Goal: Task Accomplishment & Management: Use online tool/utility

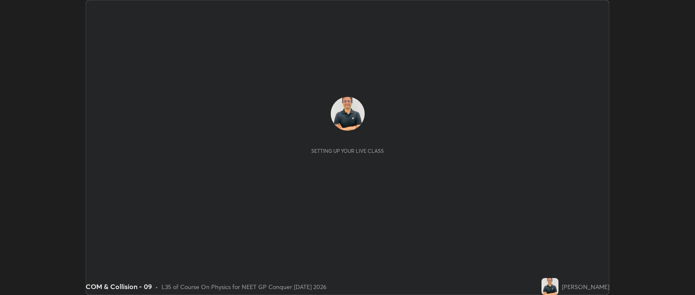
scroll to position [295, 695]
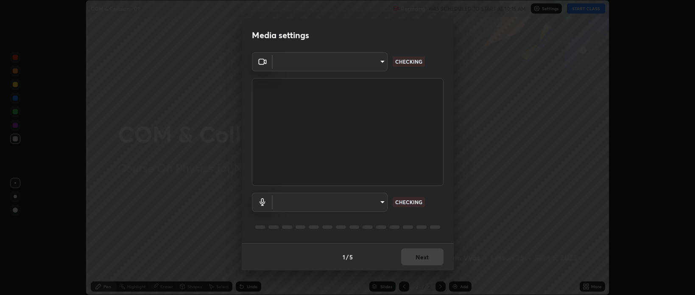
type input "bcb9d7dafccbd8d00e6ada9b6dd7e52ba20ca67bbbba0d0563dd421ab33f40a5"
type input "default"
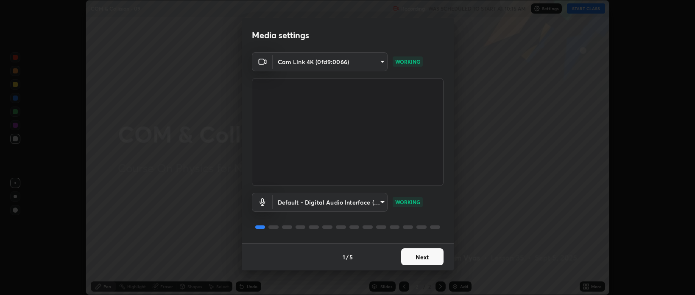
click at [426, 256] on button "Next" at bounding box center [422, 256] width 42 height 17
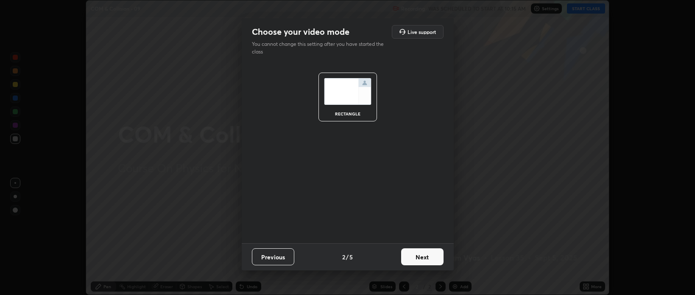
click at [426, 259] on button "Next" at bounding box center [422, 256] width 42 height 17
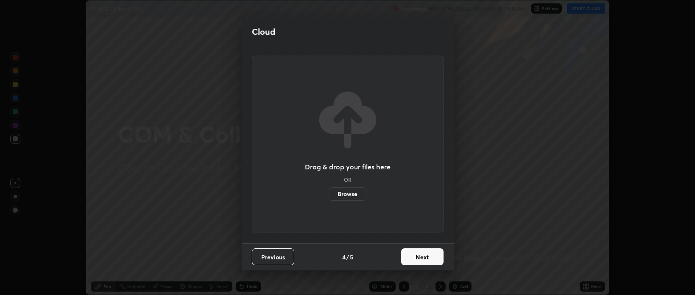
click at [424, 259] on button "Next" at bounding box center [422, 256] width 42 height 17
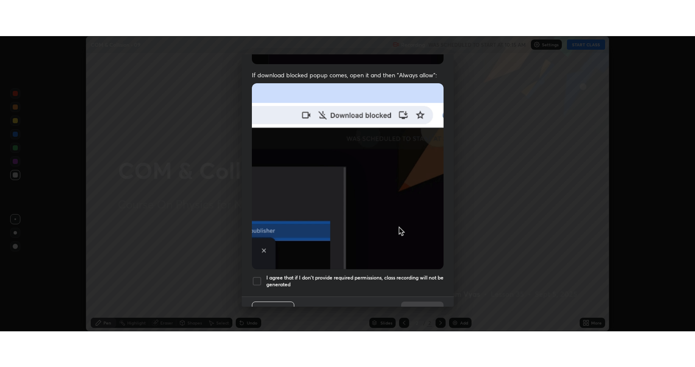
scroll to position [172, 0]
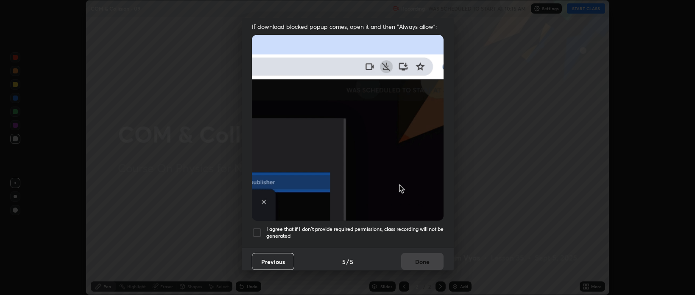
click at [260, 227] on div at bounding box center [257, 232] width 10 height 10
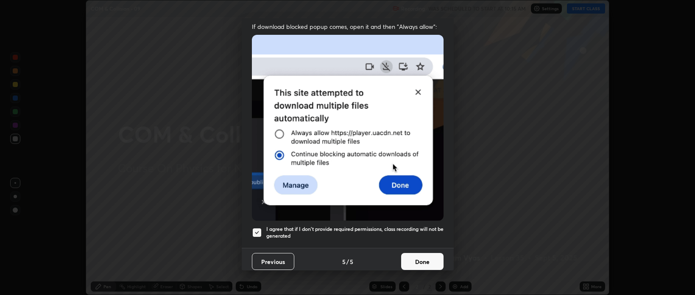
click at [419, 257] on button "Done" at bounding box center [422, 261] width 42 height 17
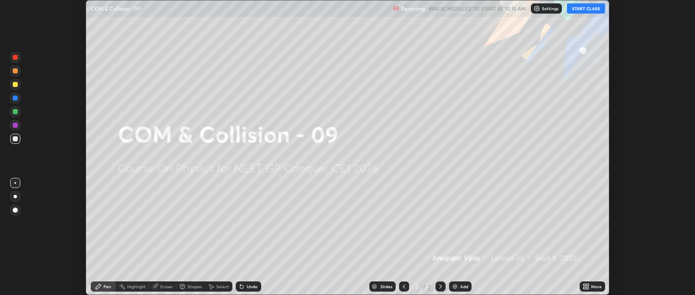
click at [580, 11] on button "START CLASS" at bounding box center [586, 8] width 38 height 10
click at [596, 287] on div "More" at bounding box center [596, 286] width 11 height 4
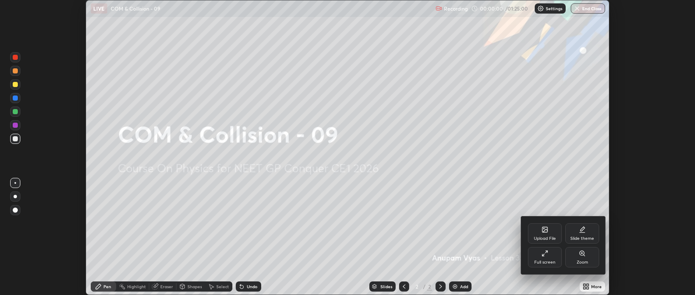
click at [550, 254] on div "Full screen" at bounding box center [545, 257] width 34 height 20
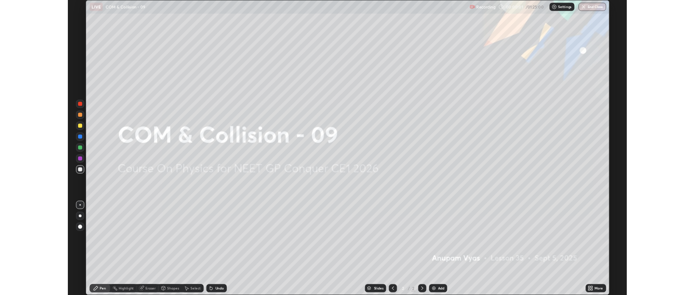
scroll to position [367, 695]
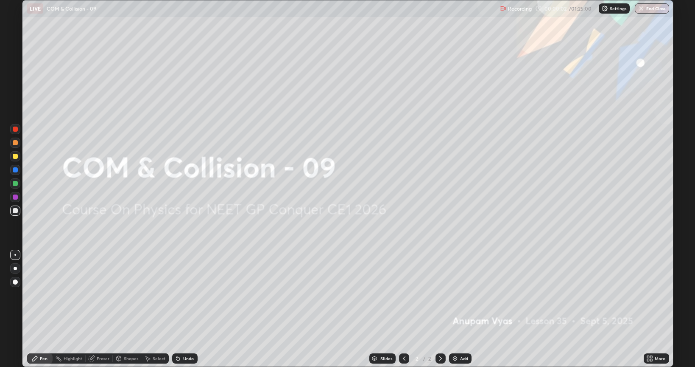
click at [461, 294] on div "Add" at bounding box center [464, 358] width 8 height 4
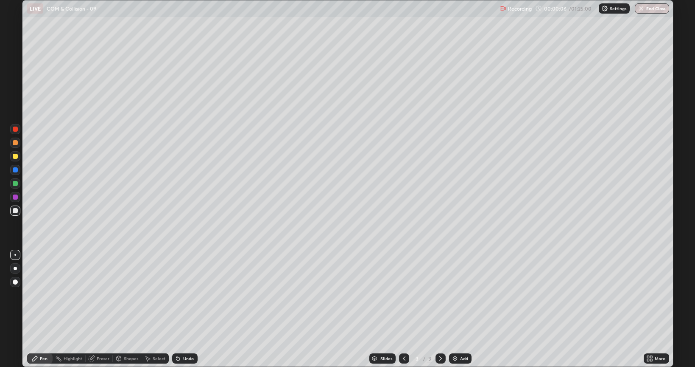
click at [16, 267] on div at bounding box center [15, 267] width 3 height 3
click at [190, 294] on div "Undo" at bounding box center [188, 358] width 11 height 4
click at [15, 183] on div at bounding box center [15, 183] width 5 height 5
click at [156, 294] on div "Select" at bounding box center [159, 358] width 13 height 4
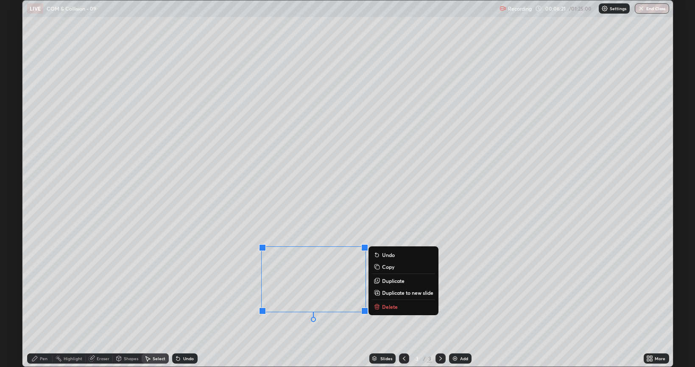
click at [380, 294] on icon at bounding box center [377, 306] width 7 height 7
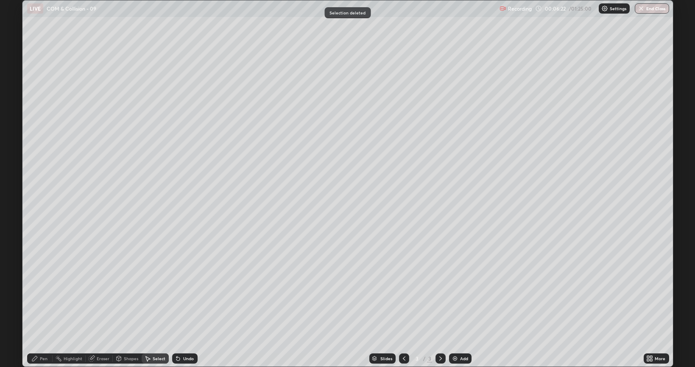
click at [47, 294] on div "Pen" at bounding box center [44, 358] width 8 height 4
click at [17, 212] on div at bounding box center [15, 210] width 5 height 5
click at [461, 294] on div "Add" at bounding box center [464, 358] width 8 height 4
click at [14, 184] on div at bounding box center [15, 183] width 5 height 5
click at [12, 210] on div at bounding box center [15, 210] width 10 height 10
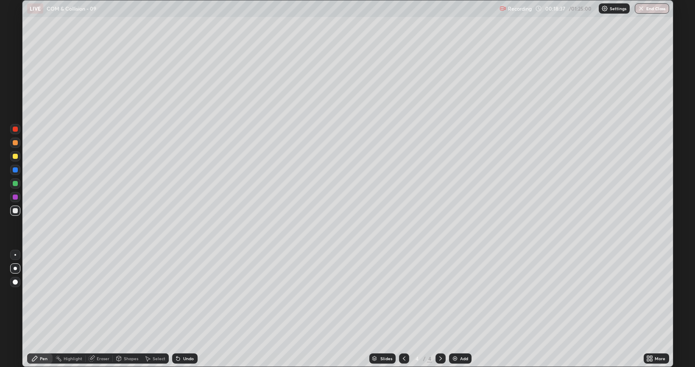
click at [14, 183] on div at bounding box center [15, 183] width 5 height 5
click at [461, 294] on div "Add" at bounding box center [464, 358] width 8 height 4
click at [15, 212] on div at bounding box center [15, 210] width 5 height 5
click at [102, 294] on div "Eraser" at bounding box center [103, 358] width 13 height 4
click at [47, 294] on div "Pen" at bounding box center [39, 358] width 25 height 10
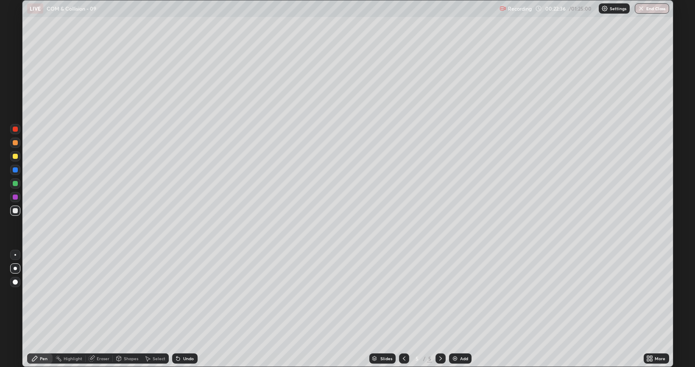
click at [101, 294] on div "Eraser" at bounding box center [103, 358] width 13 height 4
click at [43, 294] on div "Pen" at bounding box center [39, 358] width 25 height 10
click at [15, 157] on div at bounding box center [15, 156] width 5 height 5
click at [108, 294] on div "Eraser" at bounding box center [103, 358] width 13 height 4
click at [45, 294] on div "Pen" at bounding box center [44, 358] width 8 height 4
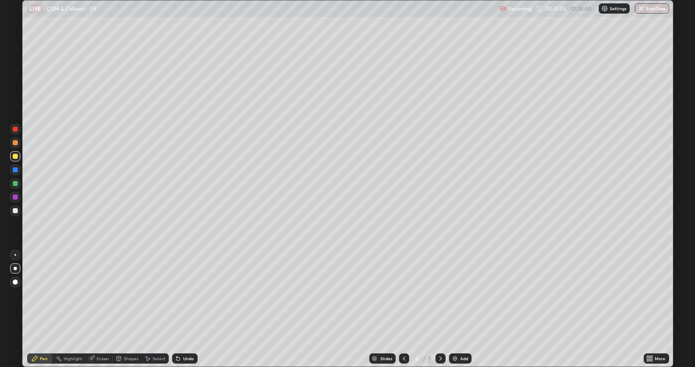
click at [462, 294] on div "Add" at bounding box center [464, 358] width 8 height 4
click at [15, 210] on div at bounding box center [15, 210] width 5 height 5
click at [14, 183] on div at bounding box center [15, 183] width 5 height 5
click at [102, 294] on div "Eraser" at bounding box center [103, 358] width 13 height 4
click at [45, 294] on div "Pen" at bounding box center [44, 358] width 8 height 4
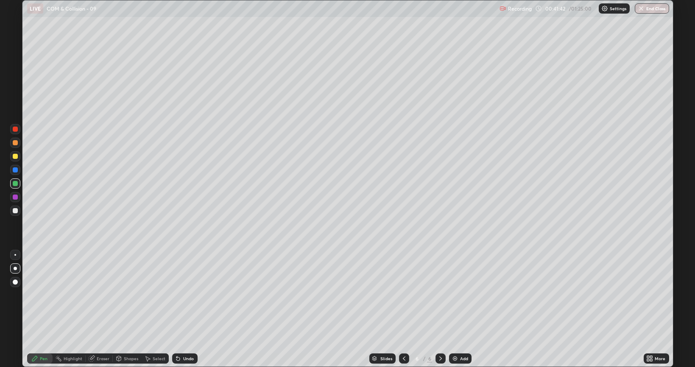
click at [462, 294] on div "Add" at bounding box center [464, 358] width 8 height 4
click at [15, 213] on div at bounding box center [15, 210] width 5 height 5
click at [16, 282] on div at bounding box center [15, 281] width 5 height 5
click at [16, 268] on div at bounding box center [15, 267] width 3 height 3
click at [134, 294] on div "Shapes" at bounding box center [131, 358] width 14 height 4
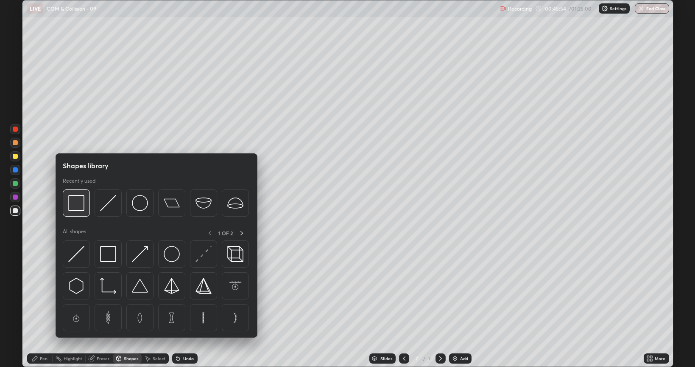
click at [77, 206] on img at bounding box center [76, 203] width 16 height 16
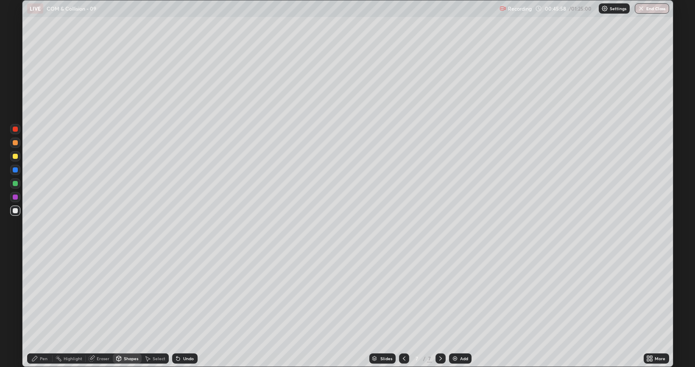
click at [186, 294] on div "Undo" at bounding box center [188, 358] width 11 height 4
click at [185, 294] on div "Undo" at bounding box center [184, 358] width 25 height 10
click at [44, 294] on div "Pen" at bounding box center [44, 358] width 8 height 4
click at [104, 294] on div "Eraser" at bounding box center [103, 358] width 13 height 4
click at [48, 294] on div "Pen" at bounding box center [39, 358] width 25 height 10
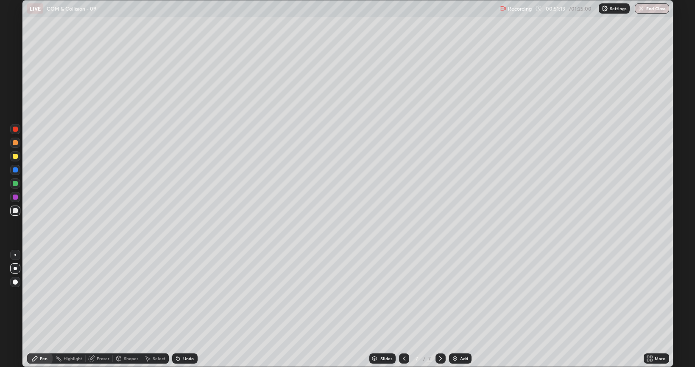
click at [160, 294] on div "Select" at bounding box center [159, 358] width 13 height 4
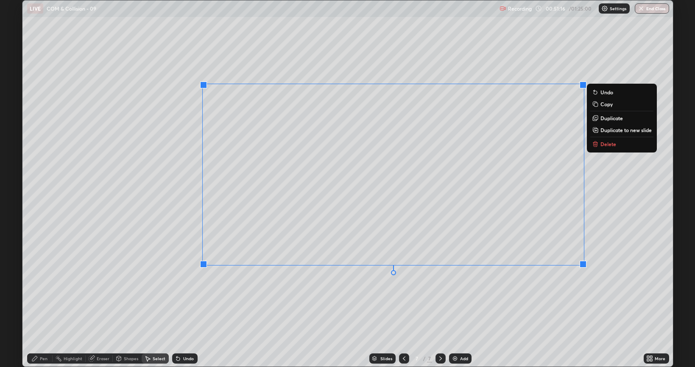
click at [599, 145] on button "Delete" at bounding box center [622, 144] width 63 height 10
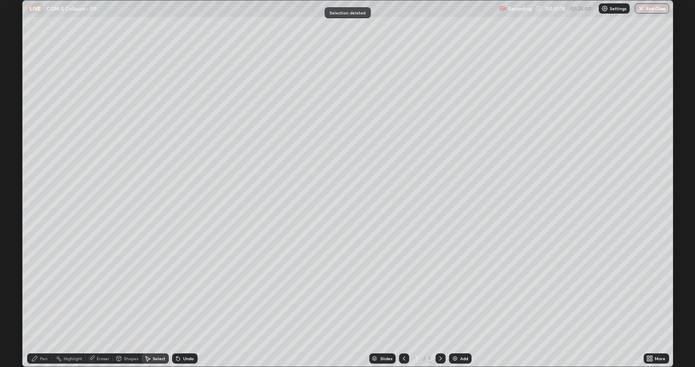
click at [44, 294] on div "Pen" at bounding box center [44, 358] width 8 height 4
click at [124, 294] on div "Shapes" at bounding box center [131, 358] width 14 height 4
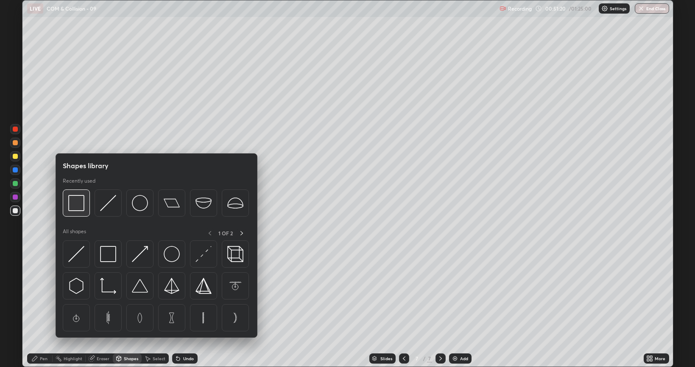
click at [78, 206] on img at bounding box center [76, 203] width 16 height 16
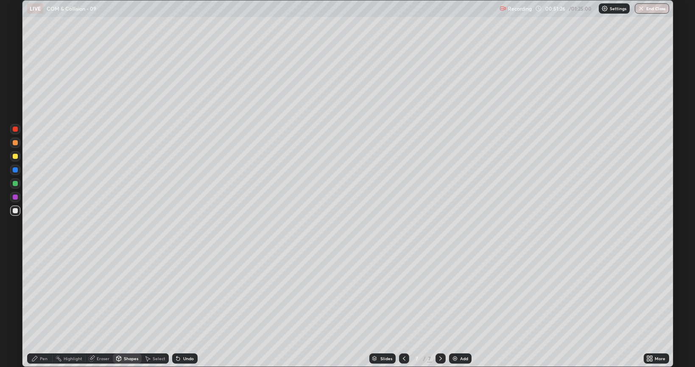
click at [47, 294] on div "Pen" at bounding box center [44, 358] width 8 height 4
click at [126, 294] on div "Shapes" at bounding box center [131, 358] width 14 height 4
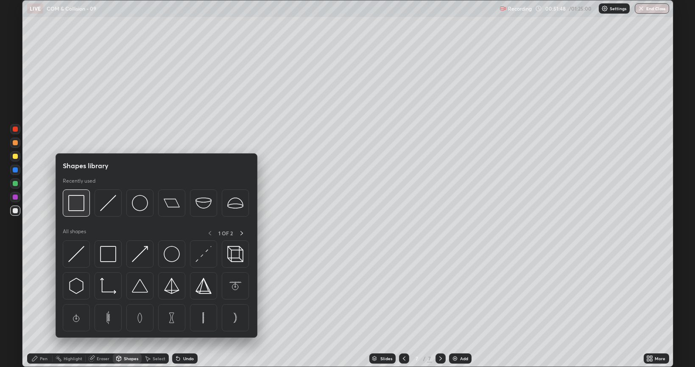
click at [76, 203] on img at bounding box center [76, 203] width 16 height 16
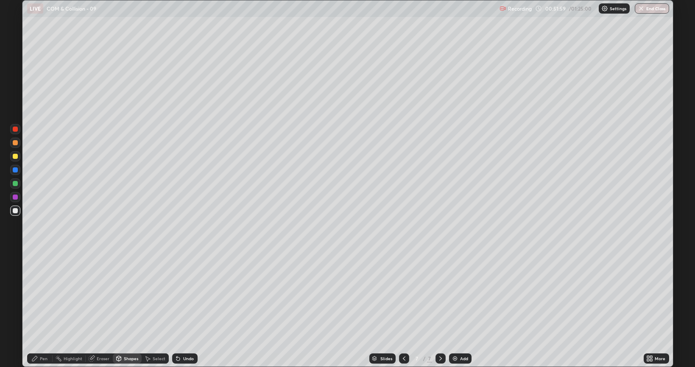
click at [41, 294] on div "Pen" at bounding box center [44, 358] width 8 height 4
click at [107, 294] on div "Eraser" at bounding box center [103, 358] width 13 height 4
click at [45, 294] on div "Pen" at bounding box center [44, 358] width 8 height 4
click at [461, 294] on div "Add" at bounding box center [464, 358] width 8 height 4
click at [134, 294] on div "Shapes" at bounding box center [131, 358] width 14 height 4
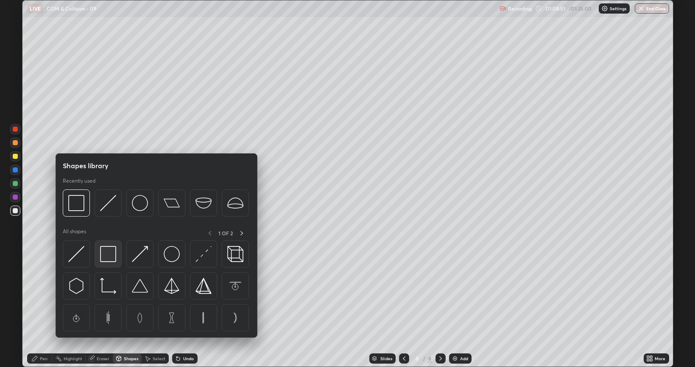
click at [108, 257] on img at bounding box center [108, 254] width 16 height 16
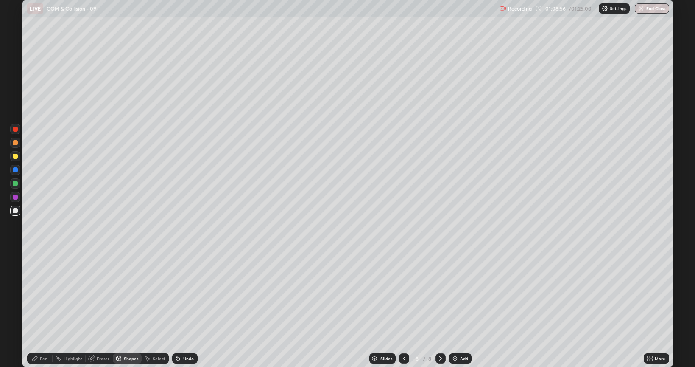
click at [45, 294] on div "Pen" at bounding box center [44, 358] width 8 height 4
click at [104, 294] on div "Eraser" at bounding box center [103, 358] width 13 height 4
click at [48, 294] on div "Pen" at bounding box center [39, 358] width 25 height 10
click at [17, 184] on div at bounding box center [15, 183] width 5 height 5
click at [156, 294] on div "Select" at bounding box center [159, 358] width 13 height 4
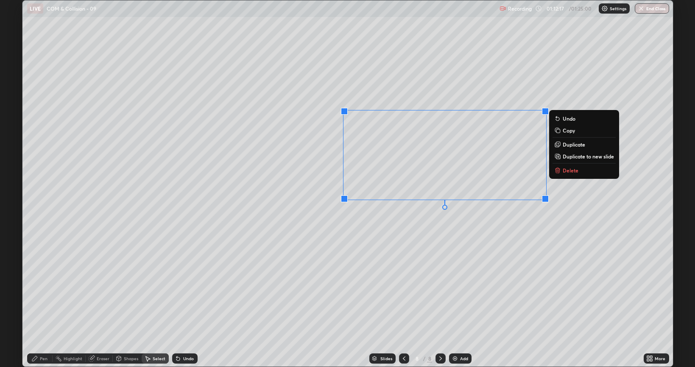
click at [570, 173] on p "Delete" at bounding box center [571, 170] width 16 height 7
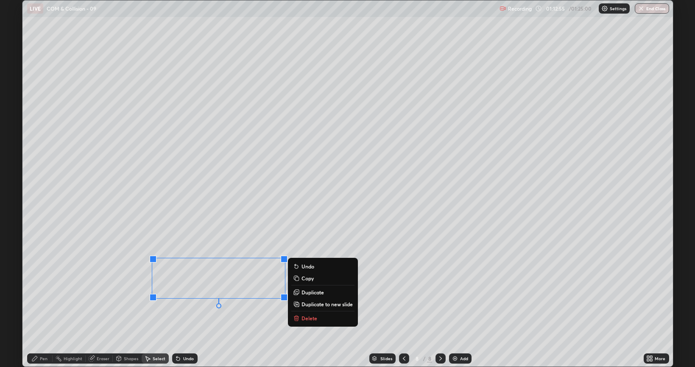
click at [286, 240] on div "0 ° Undo Copy Duplicate Duplicate to new slide Delete" at bounding box center [347, 183] width 651 height 366
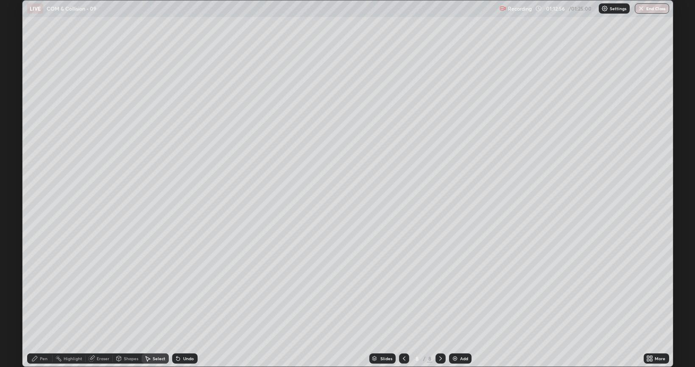
click at [43, 294] on div "Pen" at bounding box center [44, 358] width 8 height 4
click at [193, 294] on div "Undo" at bounding box center [188, 358] width 11 height 4
click at [190, 294] on div "Undo" at bounding box center [188, 358] width 11 height 4
click at [16, 197] on div at bounding box center [15, 196] width 5 height 5
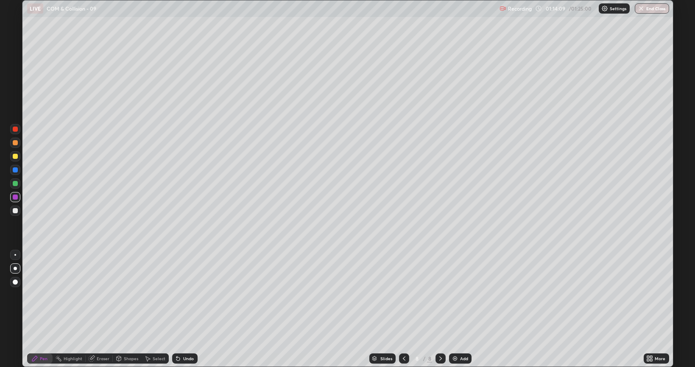
click at [187, 294] on div "Undo" at bounding box center [188, 358] width 11 height 4
click at [186, 294] on div "Undo" at bounding box center [188, 358] width 11 height 4
click at [187, 294] on div "Undo" at bounding box center [188, 358] width 11 height 4
click at [188, 294] on div "Undo" at bounding box center [188, 358] width 11 height 4
click at [189, 294] on div "Undo" at bounding box center [188, 358] width 11 height 4
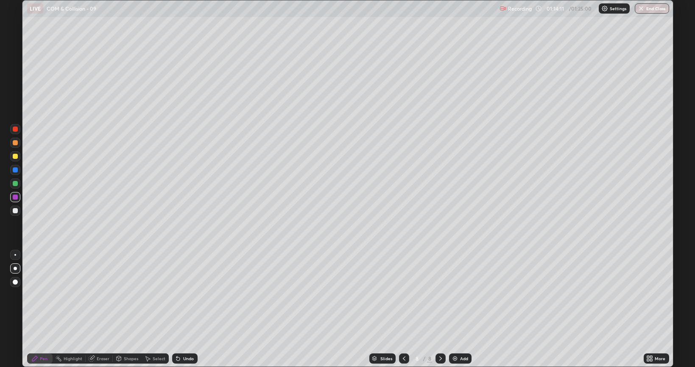
click at [187, 294] on div "Undo" at bounding box center [188, 358] width 11 height 4
click at [188, 294] on div "Undo" at bounding box center [188, 358] width 11 height 4
click at [15, 211] on div at bounding box center [15, 210] width 5 height 5
click at [15, 154] on div at bounding box center [15, 156] width 5 height 5
click at [403, 294] on icon at bounding box center [404, 358] width 3 height 4
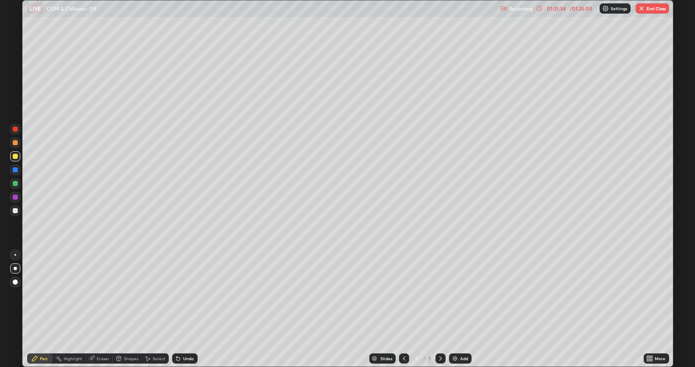
click at [662, 10] on button "End Class" at bounding box center [653, 8] width 34 height 10
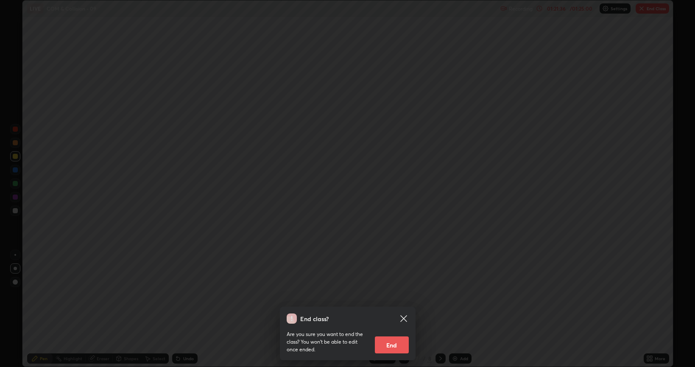
click at [397, 294] on button "End" at bounding box center [392, 344] width 34 height 17
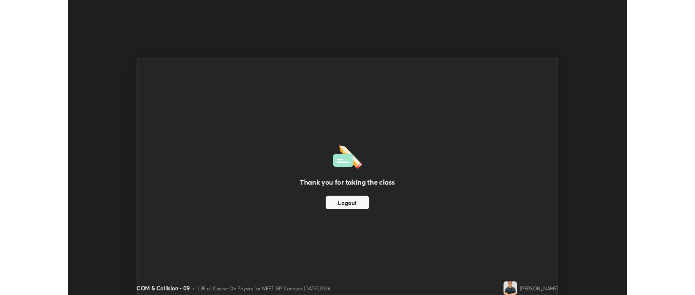
scroll to position [42131, 41731]
